Goal: Answer question/provide support: Share knowledge or assist other users

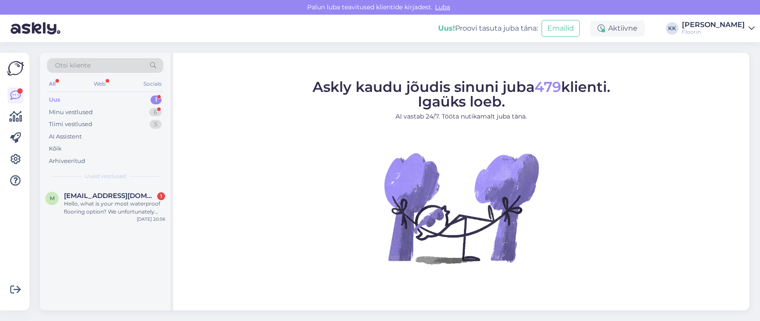
click at [56, 99] on div "Uus" at bounding box center [55, 99] width 12 height 9
click at [101, 196] on span "[EMAIL_ADDRESS][DOMAIN_NAME]" at bounding box center [110, 196] width 92 height 8
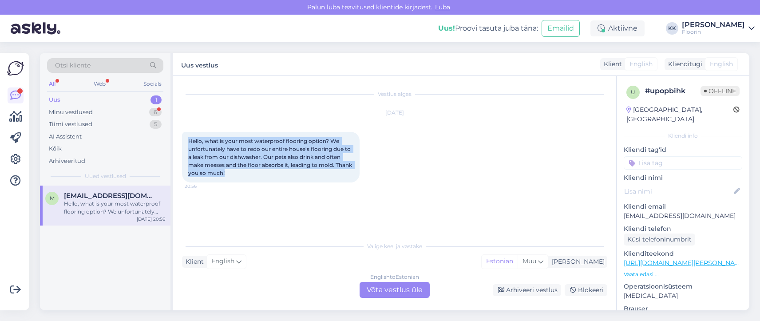
drag, startPoint x: 254, startPoint y: 171, endPoint x: 180, endPoint y: 141, distance: 80.1
click at [180, 141] on div "Vestlus algas [DATE] Hello, what is your most waterproof flooring option? We un…" at bounding box center [394, 193] width 443 height 234
copy span "Hello, what is your most waterproof flooring option? We unfortunately have to r…"
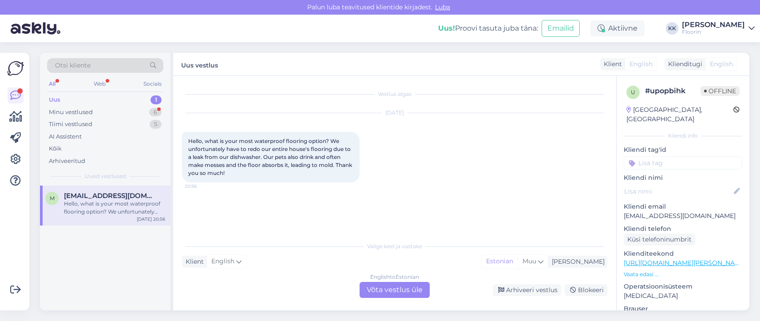
click at [392, 291] on div "English to Estonian Võta vestlus üle" at bounding box center [395, 290] width 70 height 16
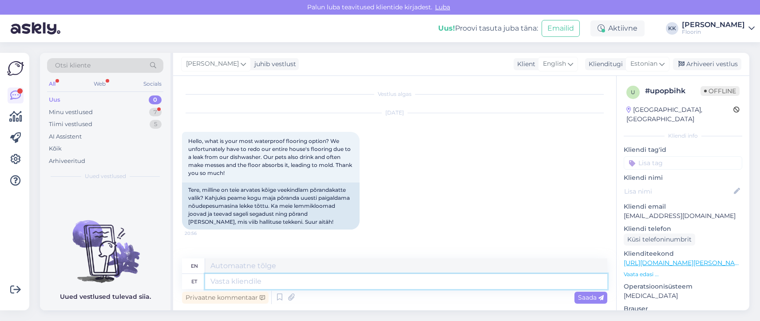
click at [220, 280] on textarea at bounding box center [406, 281] width 402 height 15
type textarea "Tere"
type textarea "Hello"
type textarea "Tere,"
type textarea "Hello,"
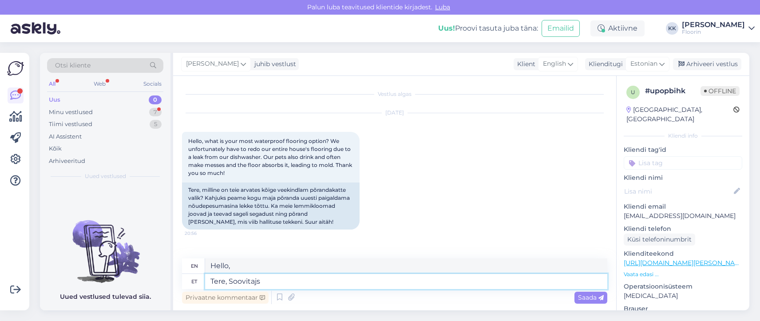
type textarea "Tere, Soovitajs"
type textarea "Hello, Recommended"
type textarea "Tere, Soovitajs kasutada"
type textarea "Hello, I recommend using"
type textarea "Tere, Soovitajs kasutada LVT"
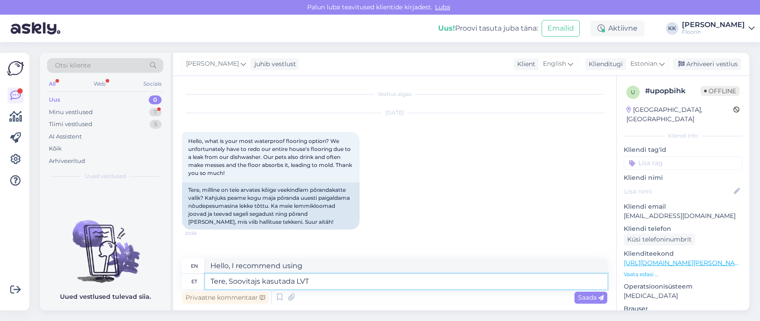
type textarea "Hello, I recommend using LVT."
type textarea "Tere, SoovitaKS kasutada LVT"
type textarea "Hello, I would recommend using LVT."
type textarea "Tere, Soovitak kasutada LVT"
type textarea "Hello, I recommend using LVT."
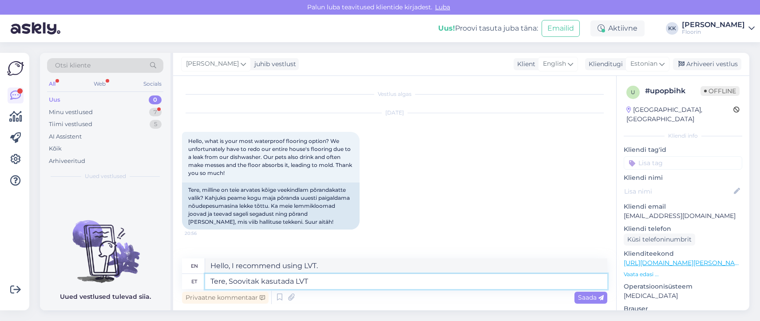
type textarea "Tere, Soovitaks kasutada LVT"
type textarea "Hello, I would recommend using LVT."
type textarea "Tere, Soovitaks kasutada LVT põrandakatet"
type textarea "Hello, I would recommend using LVT flooring."
type textarea "Tere, Soovitaks kasutada LVT põrandakatet ,"
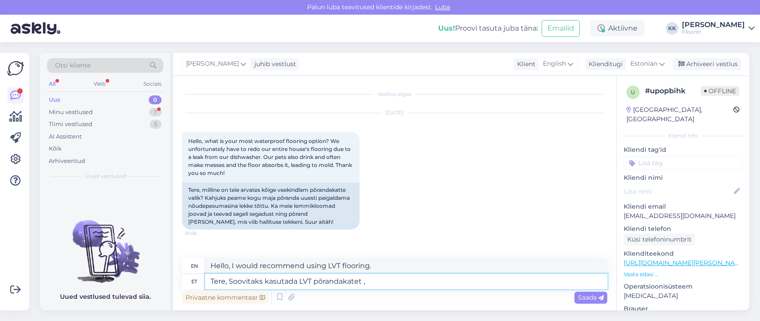
type textarea "Hello, I would recommend using LVT flooring,"
type textarea "Tere, Soovitaks kasutada LVT põrandakatet , valiku"
type textarea "Hello, I would recommend using LVT flooring, the choice"
type textarea "Tere, Soovitaks kasutada LVT põrandakatet ,"
type textarea "Hello, I would recommend using LVT flooring,"
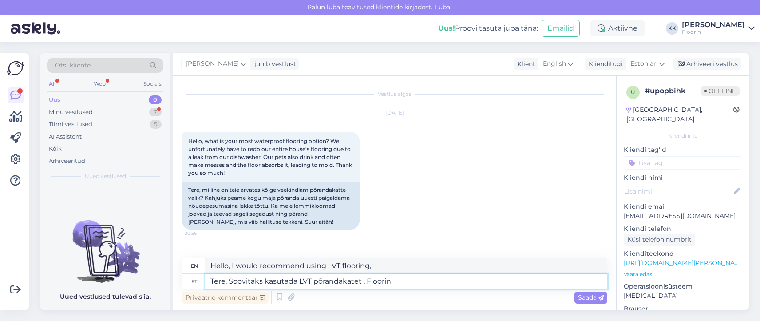
type textarea "Tere, Soovitaks kasutada LVT põrandakatet , Floorini"
type textarea "Hello, I would recommend using LVT flooring, Floorini."
type textarea "Tere, Soovitaks kasutada LVT põrandakatet , Floorini tootevaliku l"
type textarea "Hello, I would recommend using LVT flooring, from the Floorin product range."
type textarea "Tere, Soovitaks kasutada LVT põrandakatet , Floorini tootevaliku leiate"
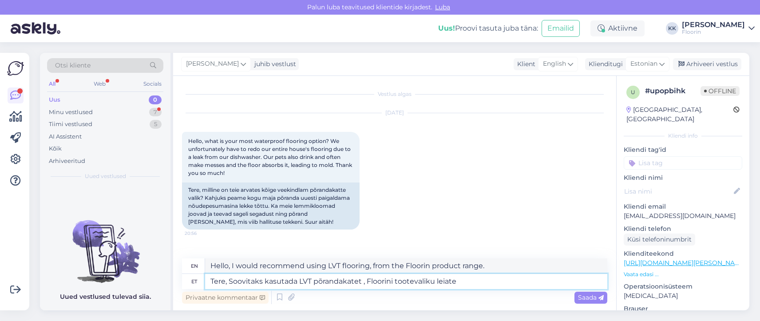
type textarea "Hello, I would recommend using LVT flooring, you can find the Floorin product r…"
paste textarea "[URL][DOMAIN_NAME]"
type textarea "Tere, Soovitaks kasutada LVT põrandakatet , Floorini tootevaliku leiate [URL][D…"
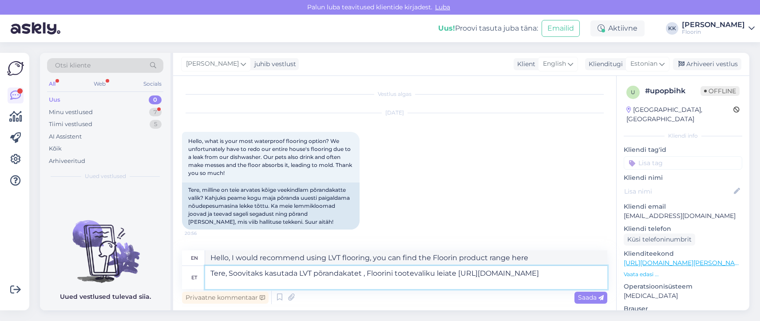
type textarea "Hello, I would recommend using LVT flooring. You can find the Floorin product r…"
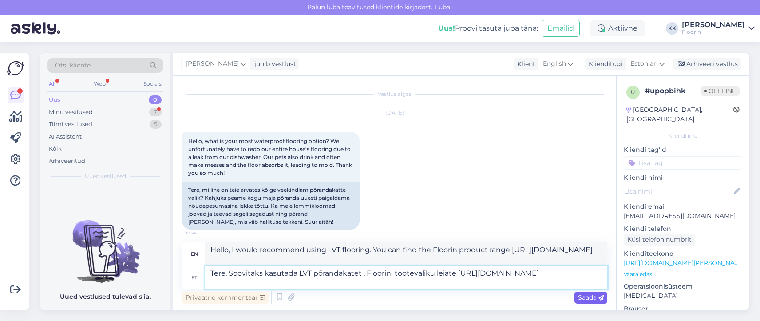
type textarea "Tere, Soovitaks kasutada LVT põrandakatet , Floorini tootevaliku leiate [URL][D…"
click at [591, 298] on span "Saada" at bounding box center [591, 297] width 26 height 8
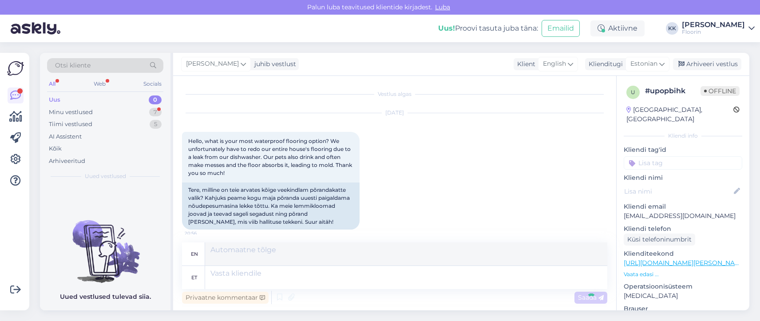
scroll to position [93, 0]
